Goal: Use online tool/utility: Use online tool/utility

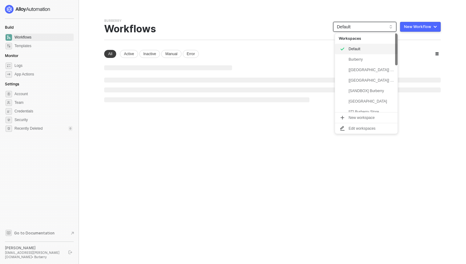
click at [354, 27] on span "Default" at bounding box center [365, 26] width 56 height 9
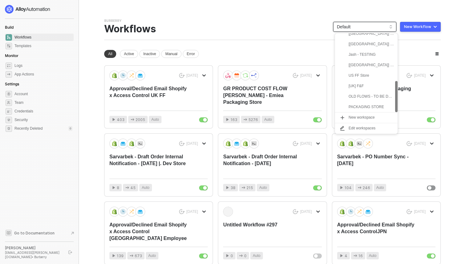
scroll to position [0, 0]
click at [363, 87] on div "[UK] F&F" at bounding box center [371, 85] width 45 height 7
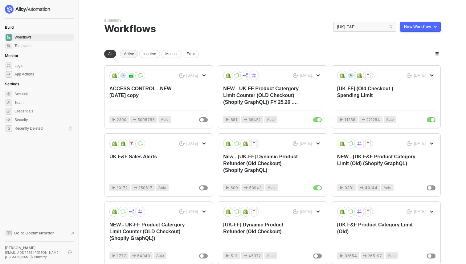
click at [134, 56] on div "Active" at bounding box center [129, 54] width 18 height 8
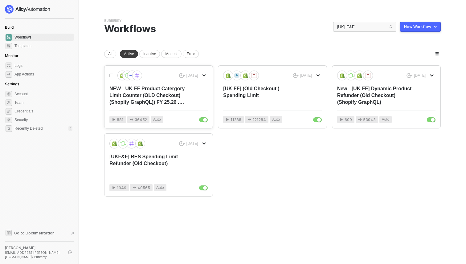
click at [149, 96] on div "NEW - UK-FF Product Catergory Limit Counter (OLD Checkout) (Shopify GraphQL)) F…" at bounding box center [148, 95] width 79 height 20
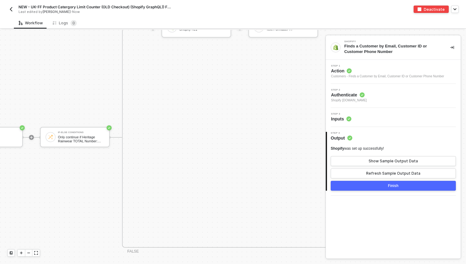
scroll to position [952, 1870]
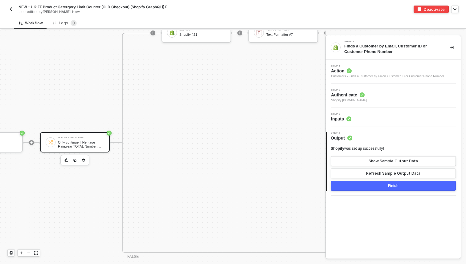
click at [96, 146] on div "Only continue if Heritage Rainwear TOTAL Number: Greater than 4" at bounding box center [81, 145] width 46 height 8
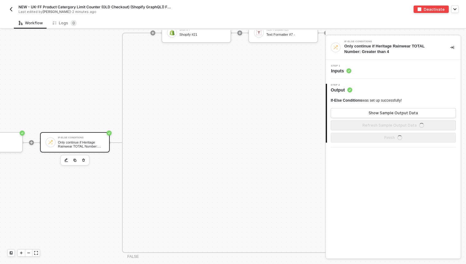
click at [358, 69] on div "Step 1 Inputs" at bounding box center [393, 69] width 133 height 9
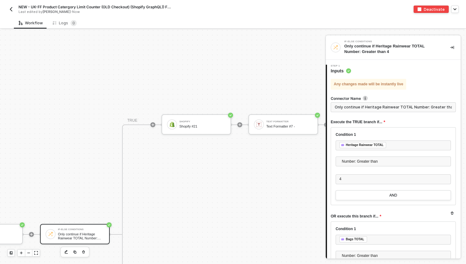
scroll to position [835, 1870]
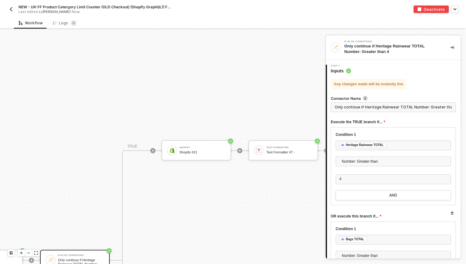
click at [14, 11] on button "button" at bounding box center [10, 9] width 7 height 7
